Goal: Task Accomplishment & Management: Manage account settings

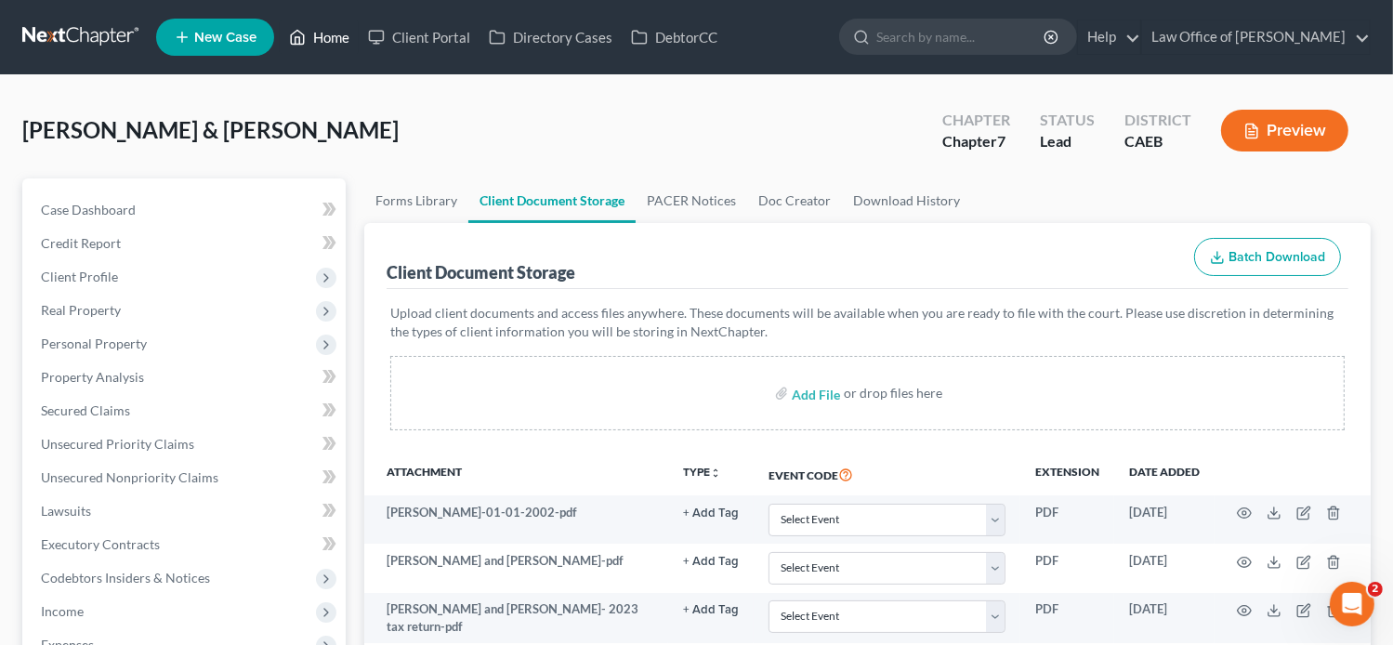
click at [343, 38] on link "Home" at bounding box center [319, 36] width 79 height 33
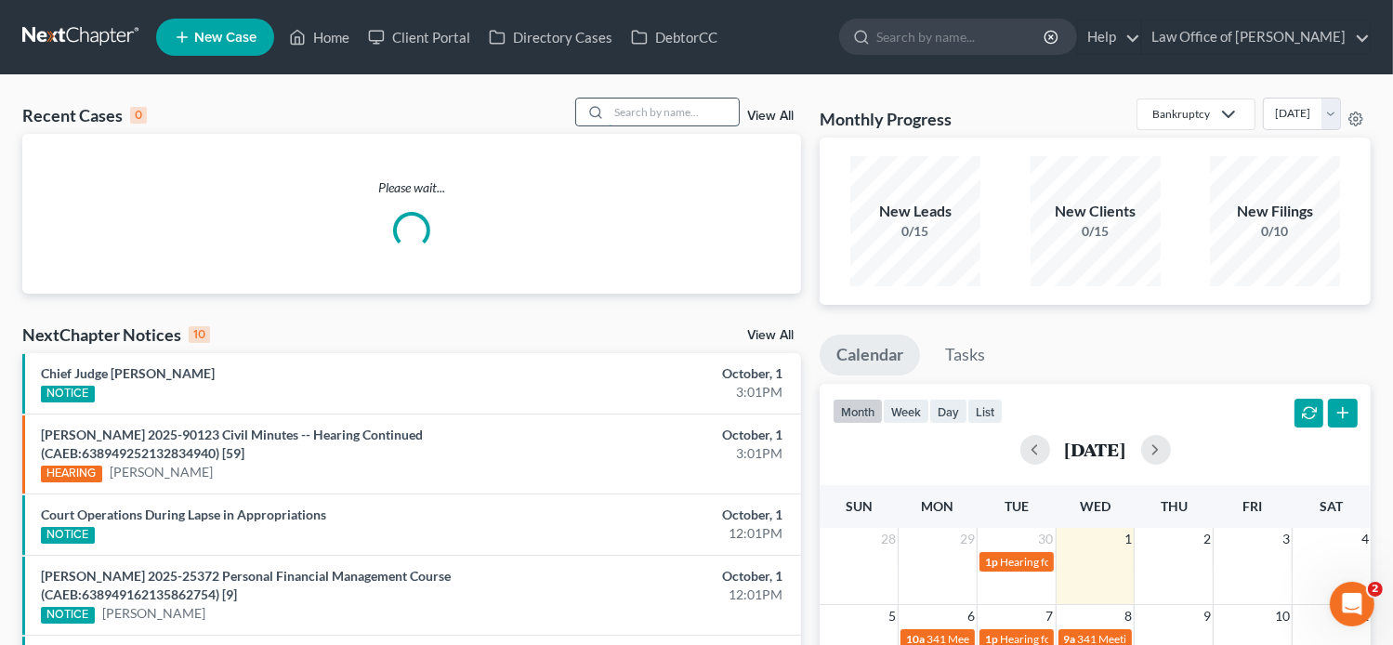
click at [713, 111] on input "search" at bounding box center [673, 111] width 130 height 27
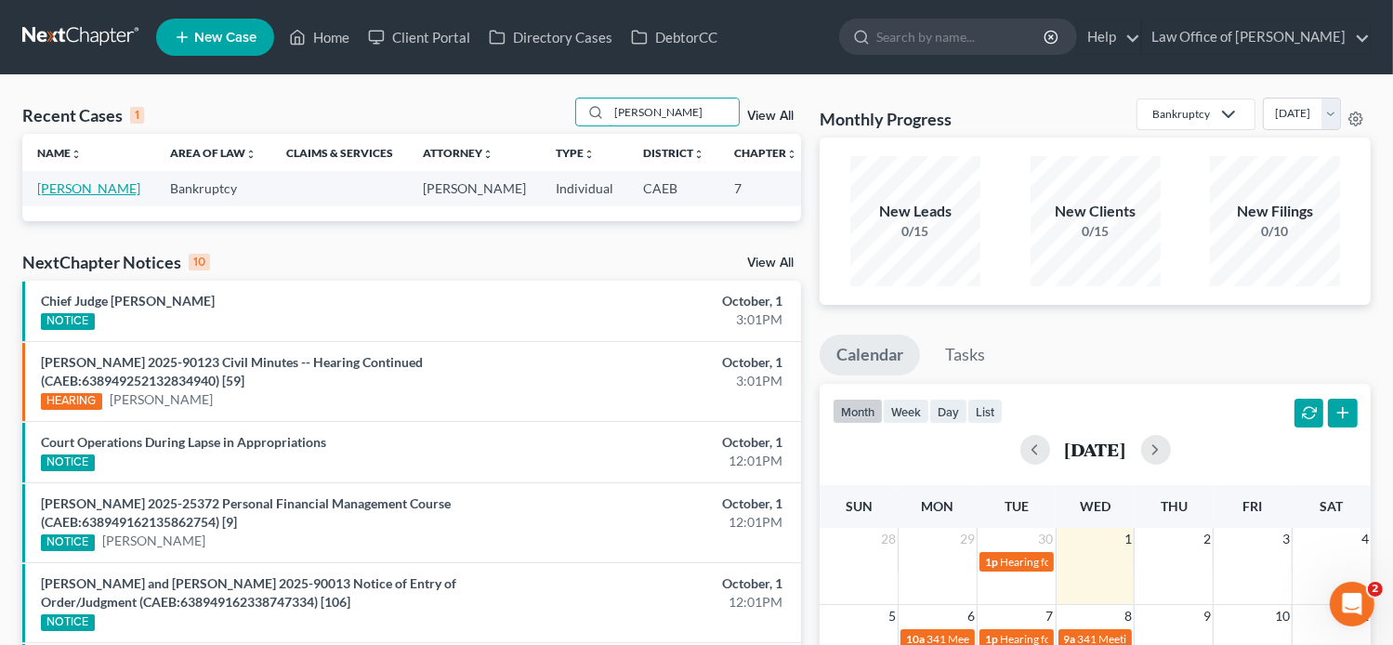
type input "voge"
click at [52, 196] on link "Voge, Paula" at bounding box center [88, 188] width 103 height 16
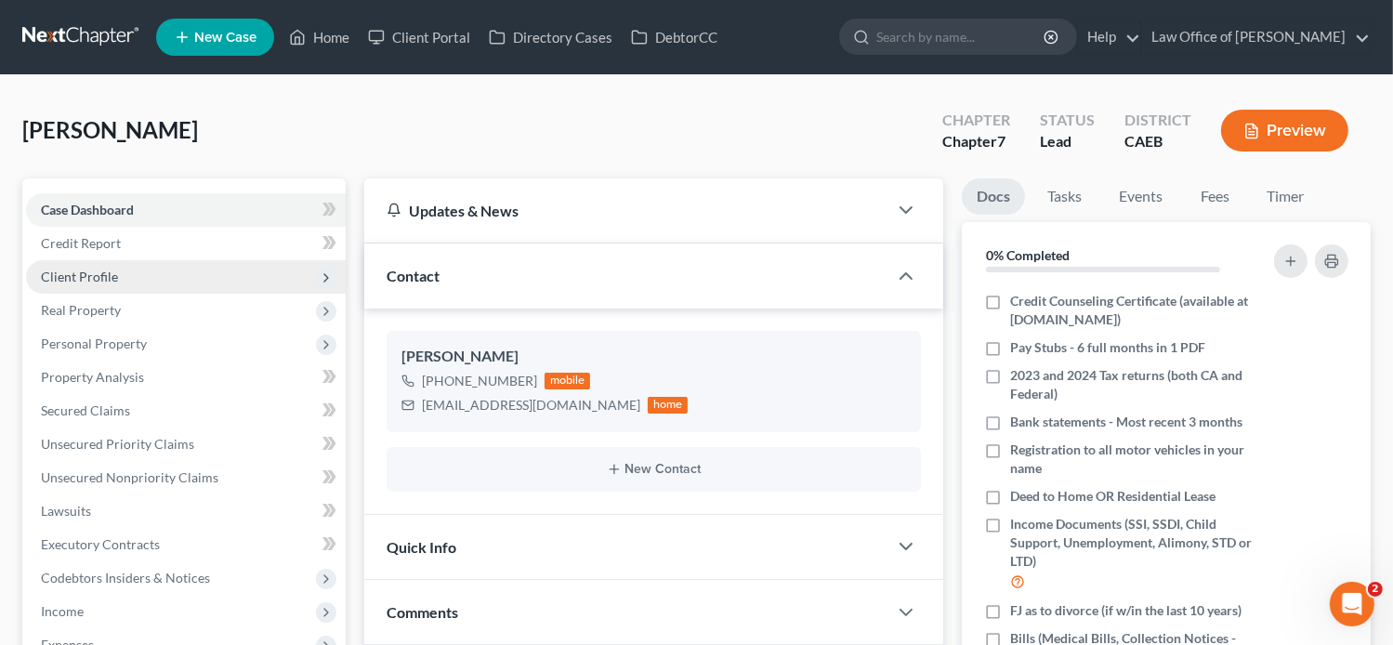
click at [139, 269] on span "Client Profile" at bounding box center [186, 276] width 320 height 33
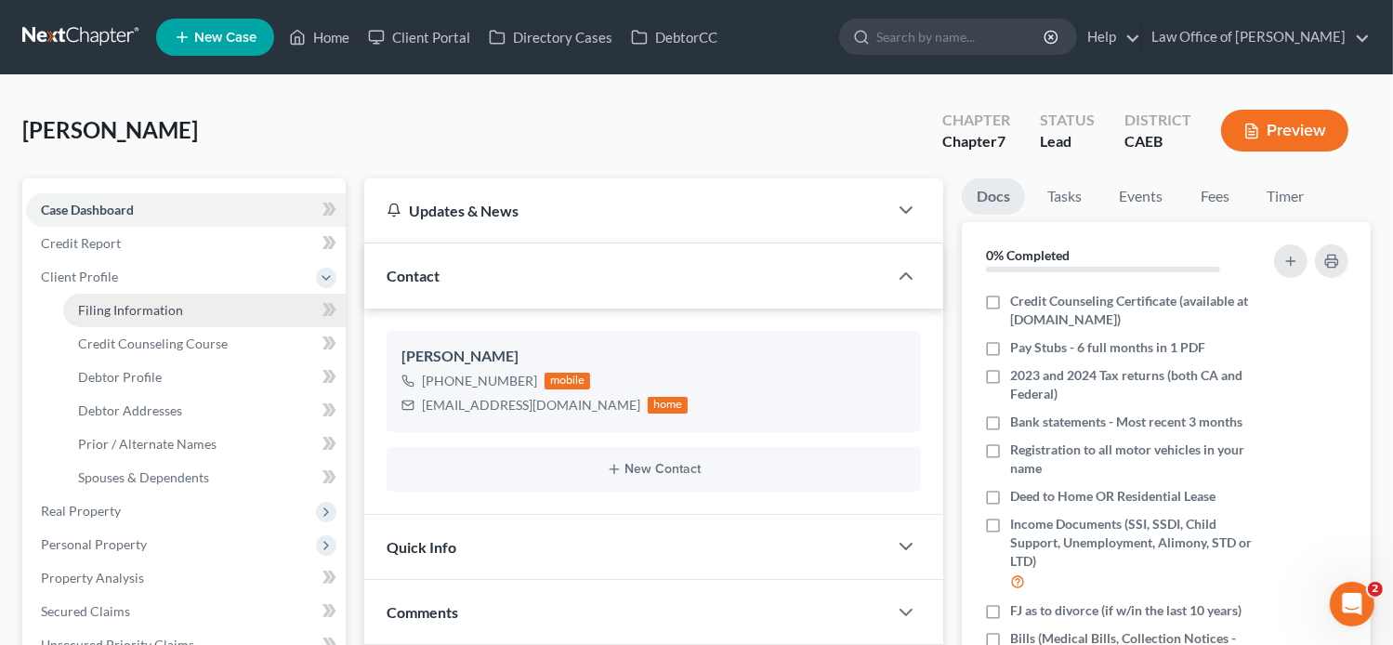
click at [182, 317] on link "Filing Information" at bounding box center [204, 310] width 282 height 33
select select "1"
select select "0"
select select "4"
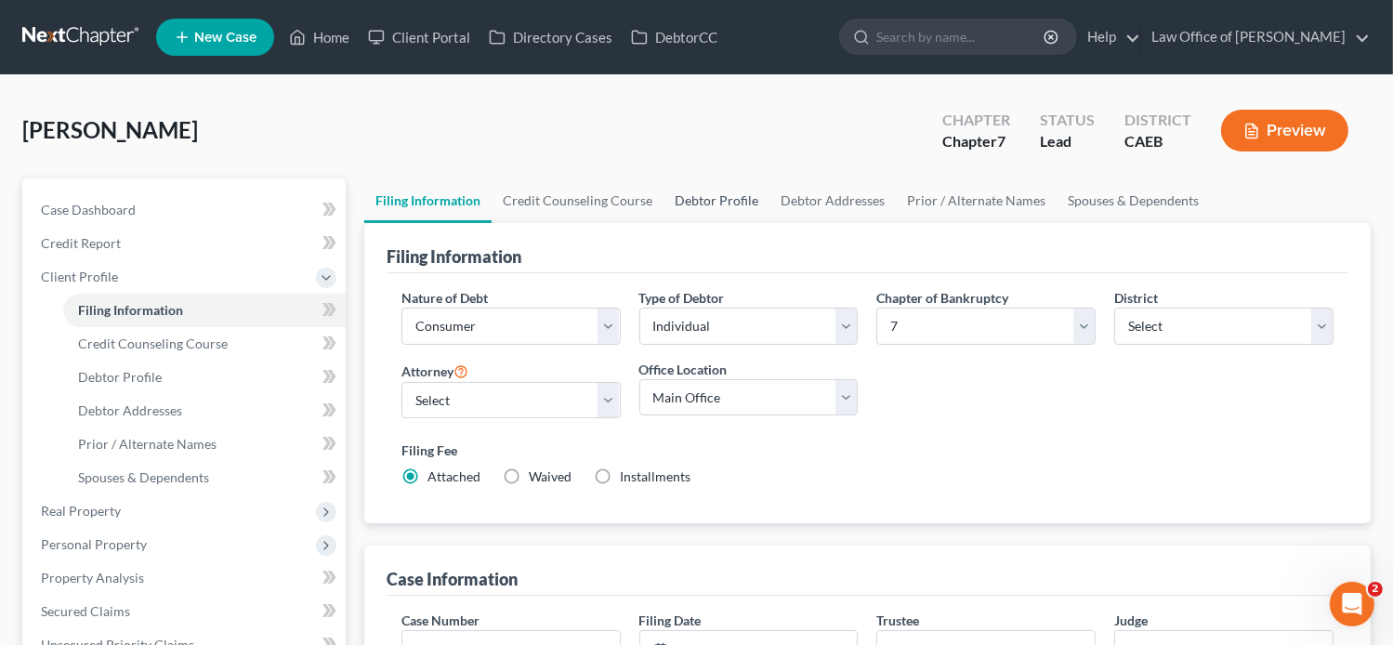
click at [736, 199] on link "Debtor Profile" at bounding box center [716, 200] width 106 height 45
select select "0"
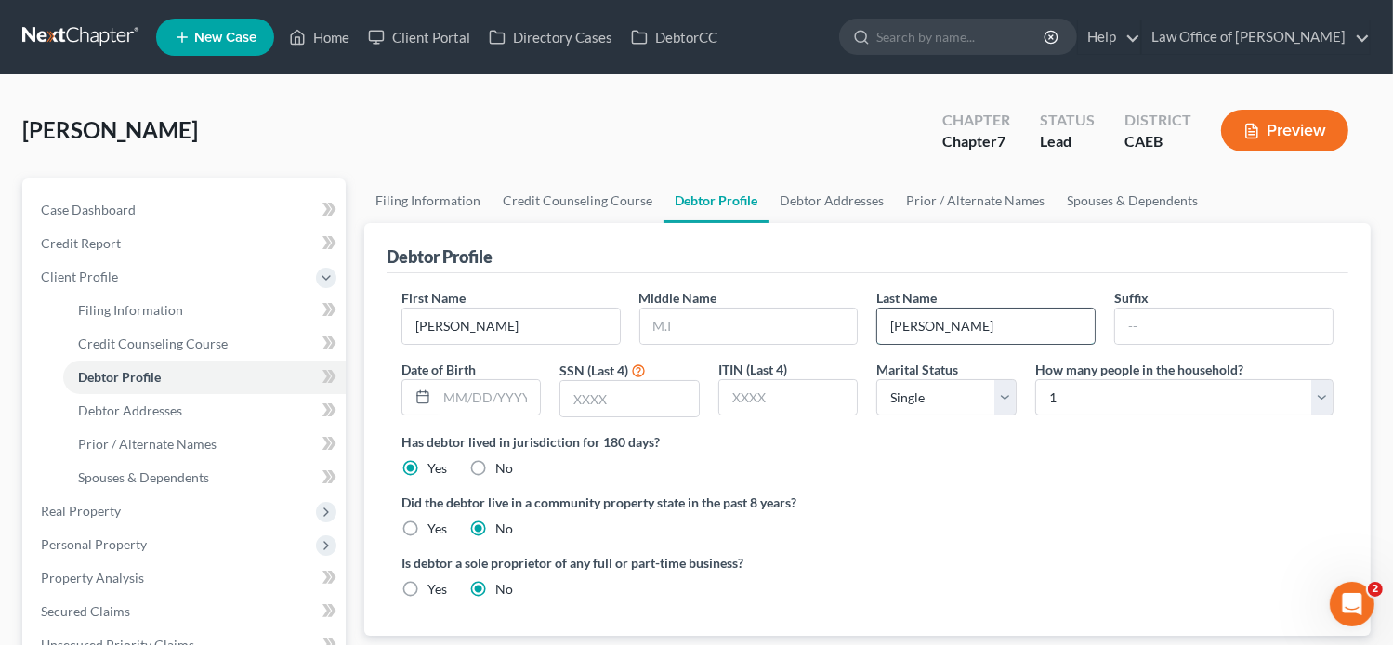
click at [946, 333] on input "Voge" at bounding box center [985, 325] width 217 height 35
type input "Vogel"
click at [197, 221] on link "Case Dashboard" at bounding box center [186, 209] width 320 height 33
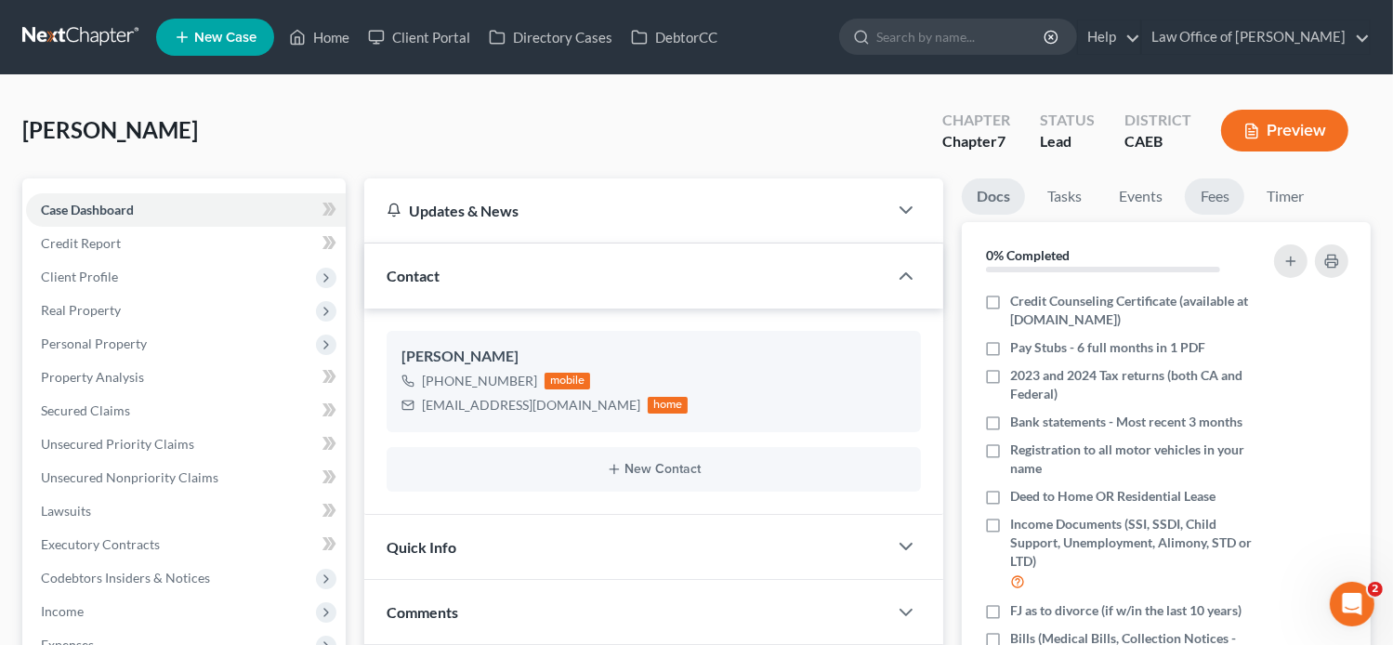
click at [1236, 187] on link "Fees" at bounding box center [1213, 196] width 59 height 36
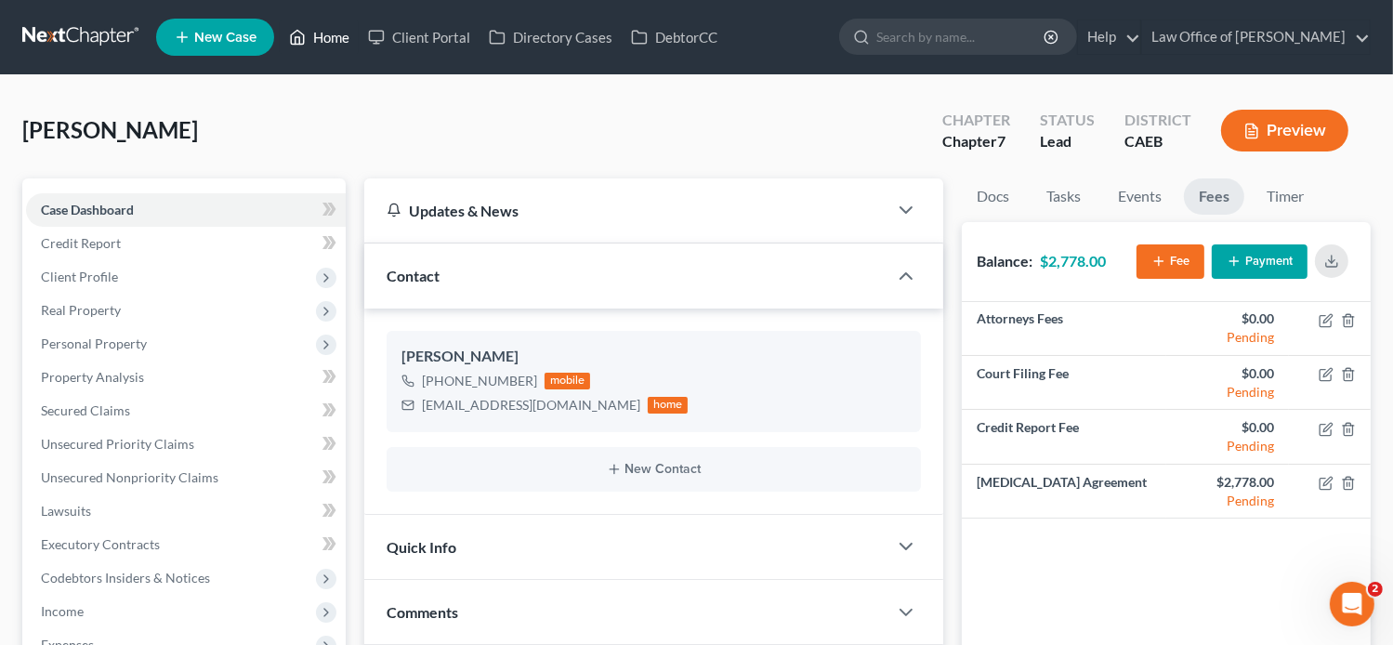
click at [315, 52] on link "Home" at bounding box center [319, 36] width 79 height 33
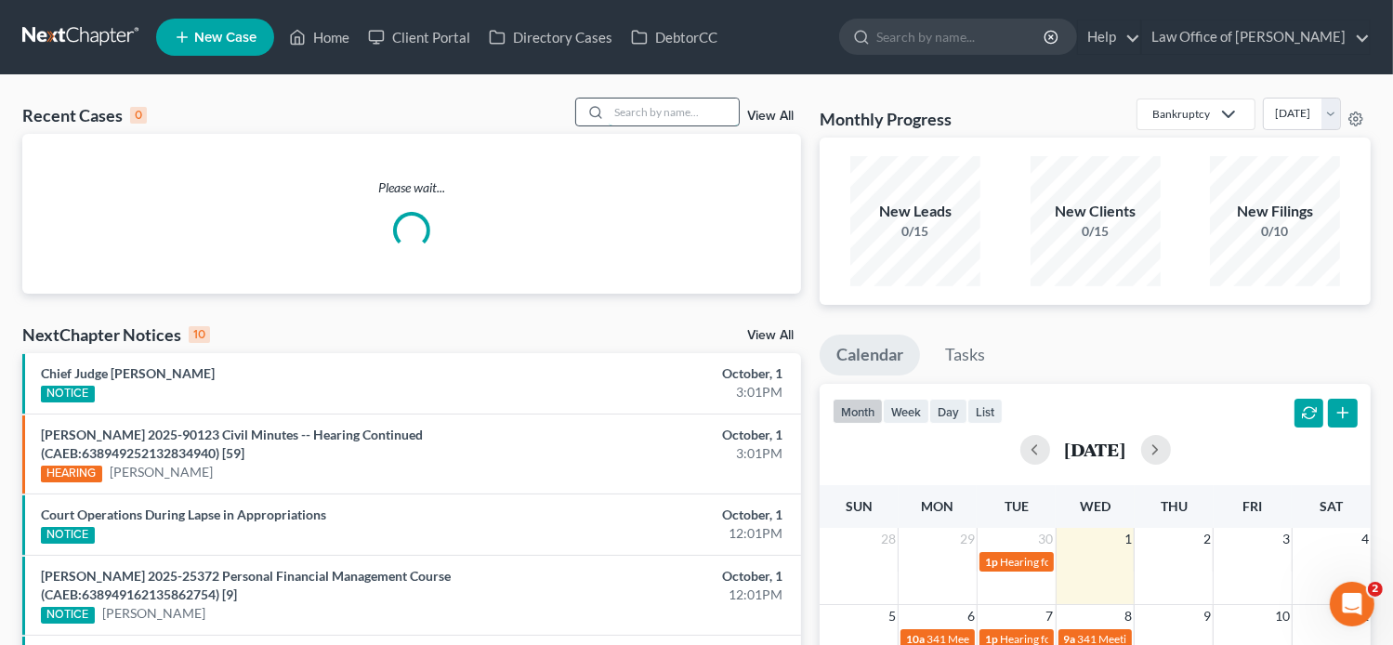
click at [680, 116] on input "search" at bounding box center [673, 111] width 130 height 27
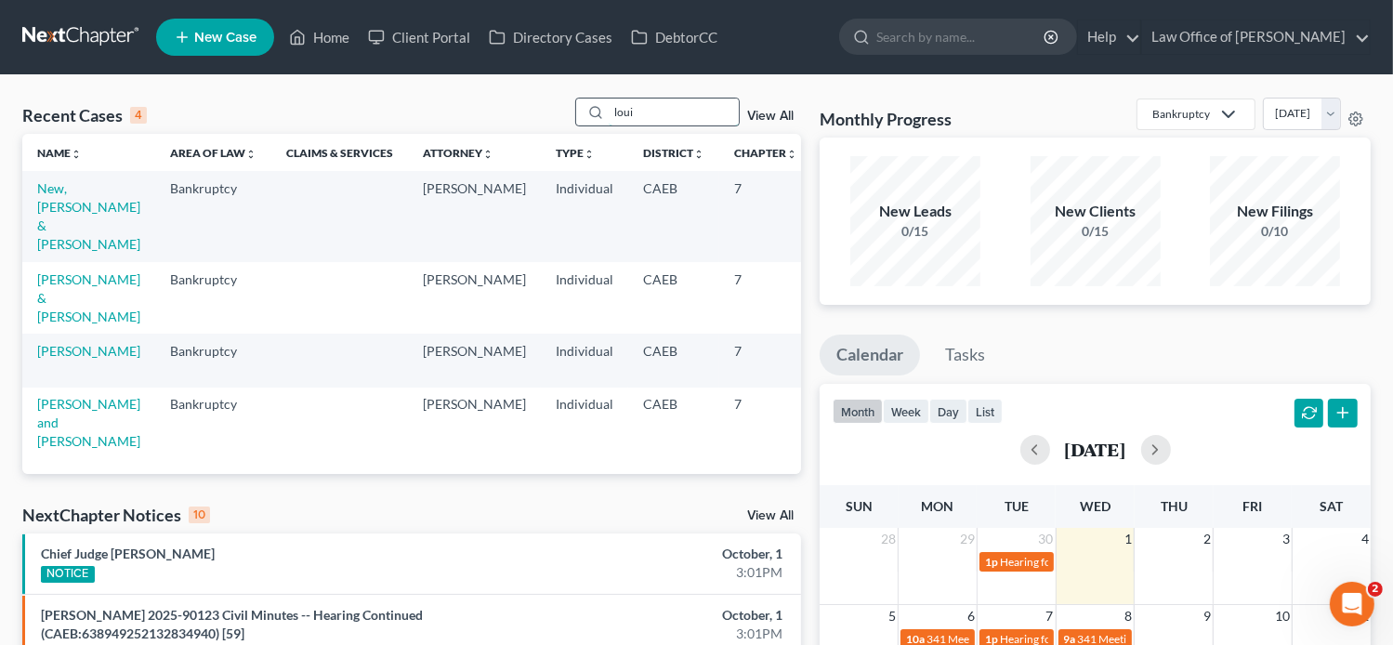
type input "louie"
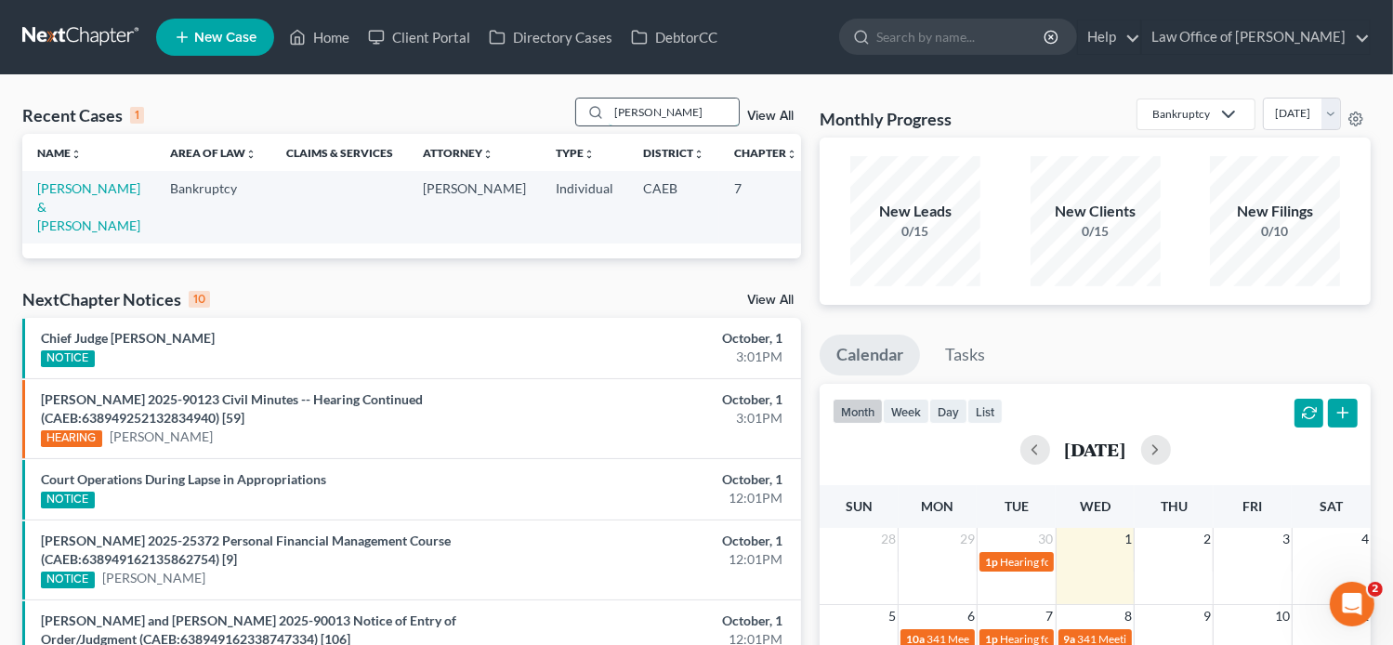
drag, startPoint x: 681, startPoint y: 122, endPoint x: 575, endPoint y: 124, distance: 105.9
click at [575, 124] on div "louie" at bounding box center [657, 112] width 165 height 29
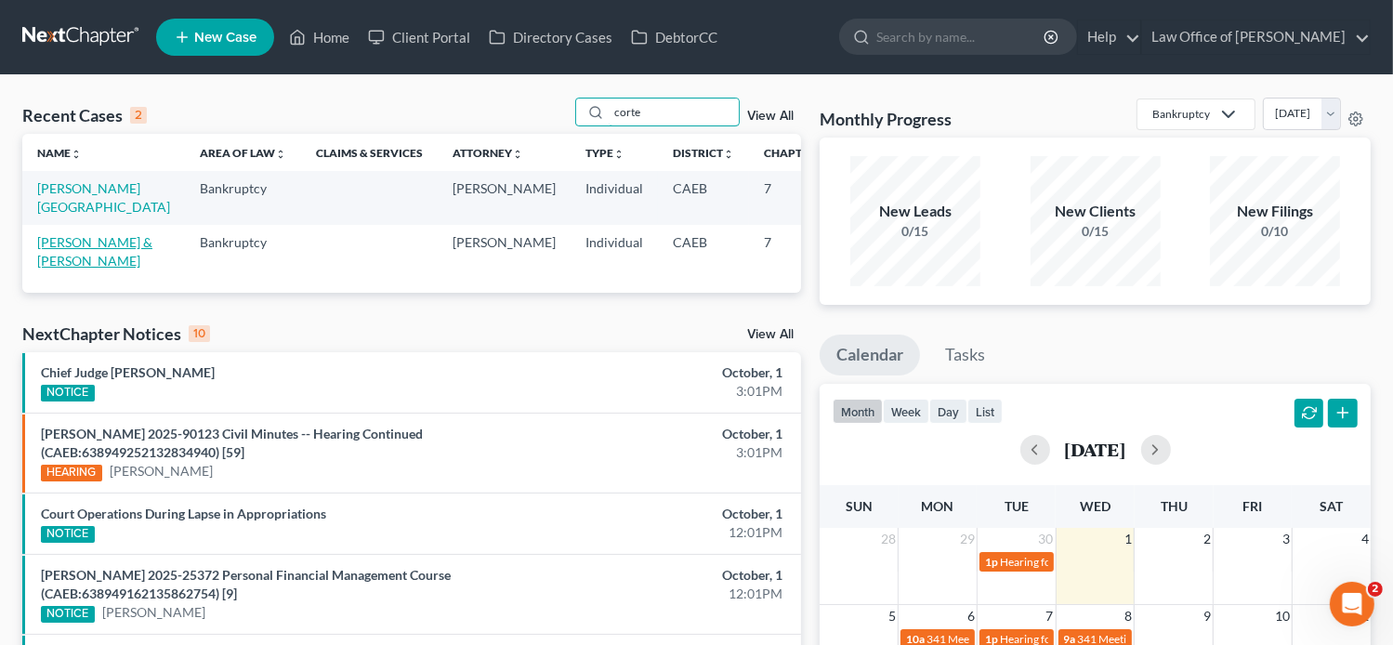
type input "corte"
click at [59, 268] on link "Cortez, Joe & Cortez" at bounding box center [94, 251] width 115 height 34
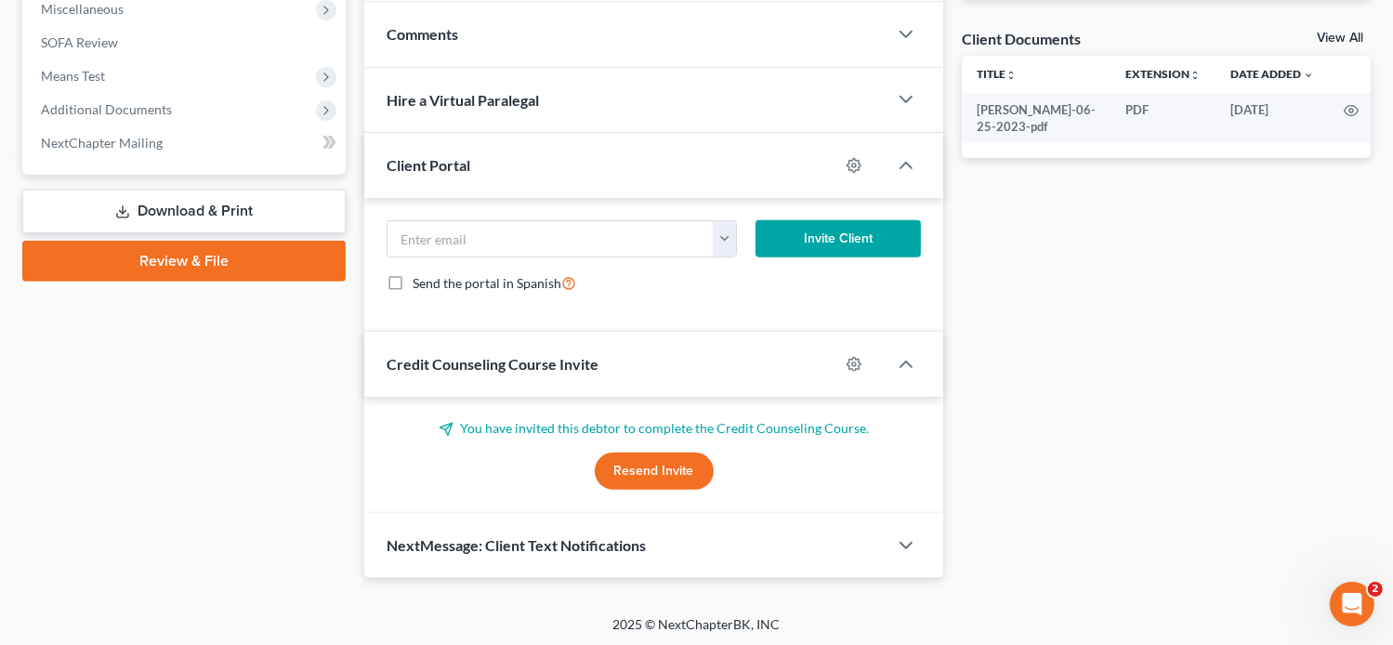
scroll to position [539, 0]
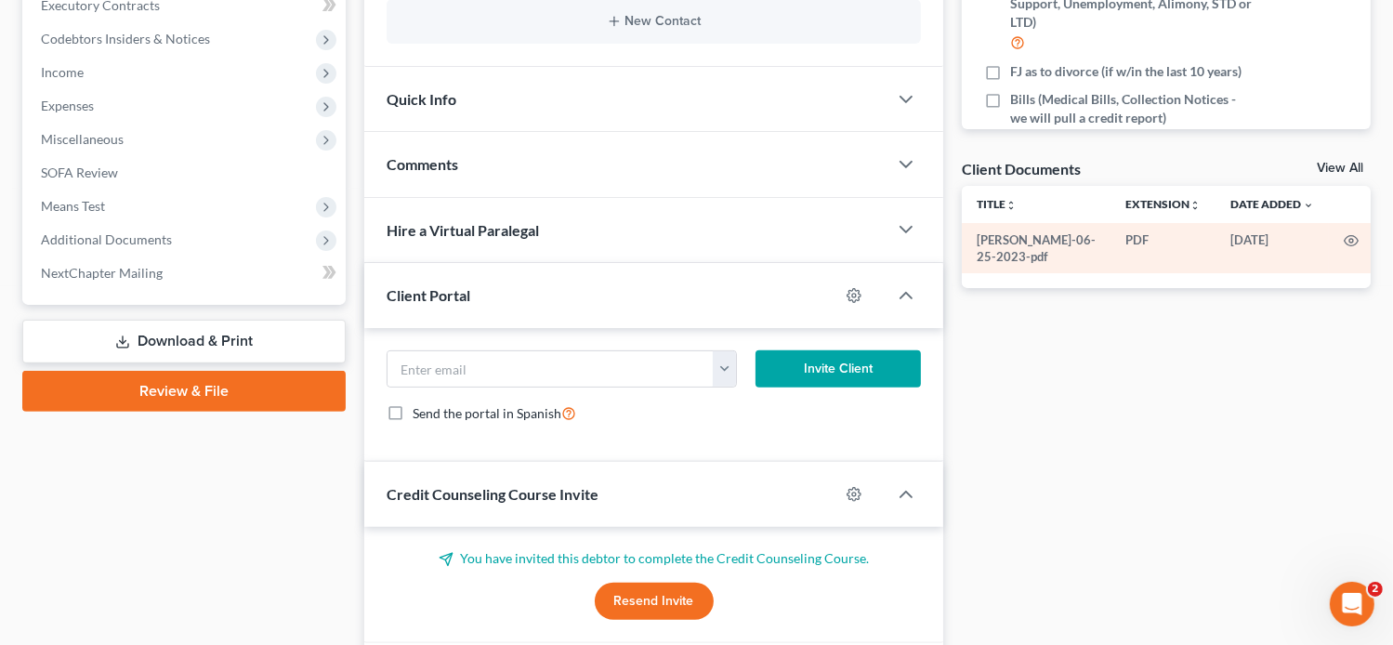
click at [1042, 253] on td "[PERSON_NAME]-06-25-2023-pdf" at bounding box center [1036, 248] width 149 height 51
click at [1345, 238] on icon "button" at bounding box center [1350, 240] width 15 height 15
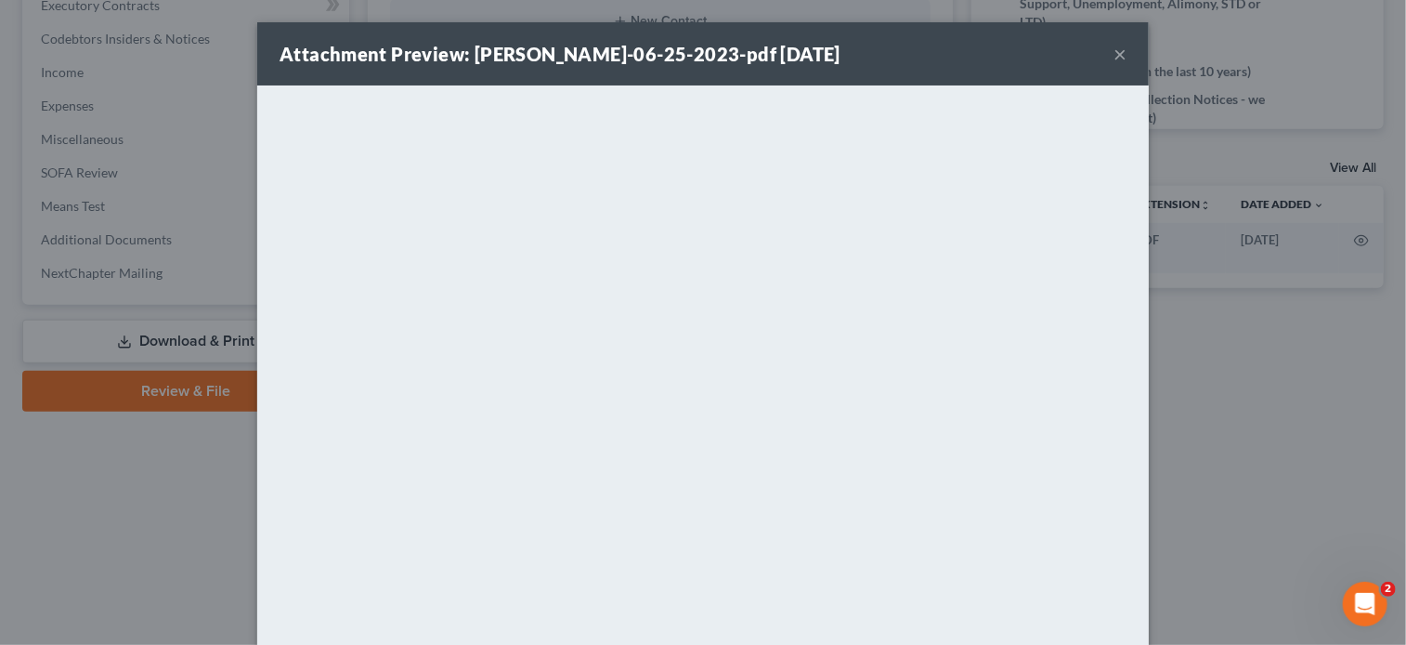
click at [179, 491] on div "Attachment Preview: Joe-Cortez-06-25-2023-pdf 08/11/2025 × <object ng-attr-data…" at bounding box center [703, 322] width 1406 height 645
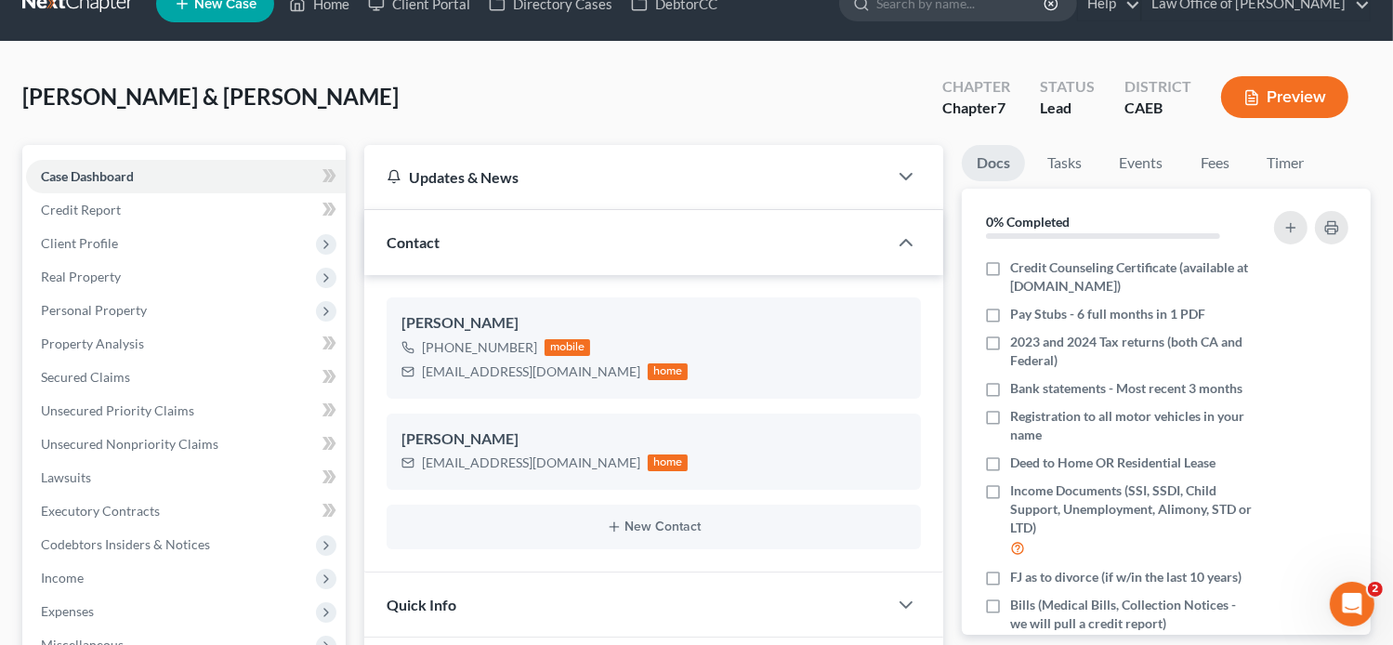
scroll to position [0, 0]
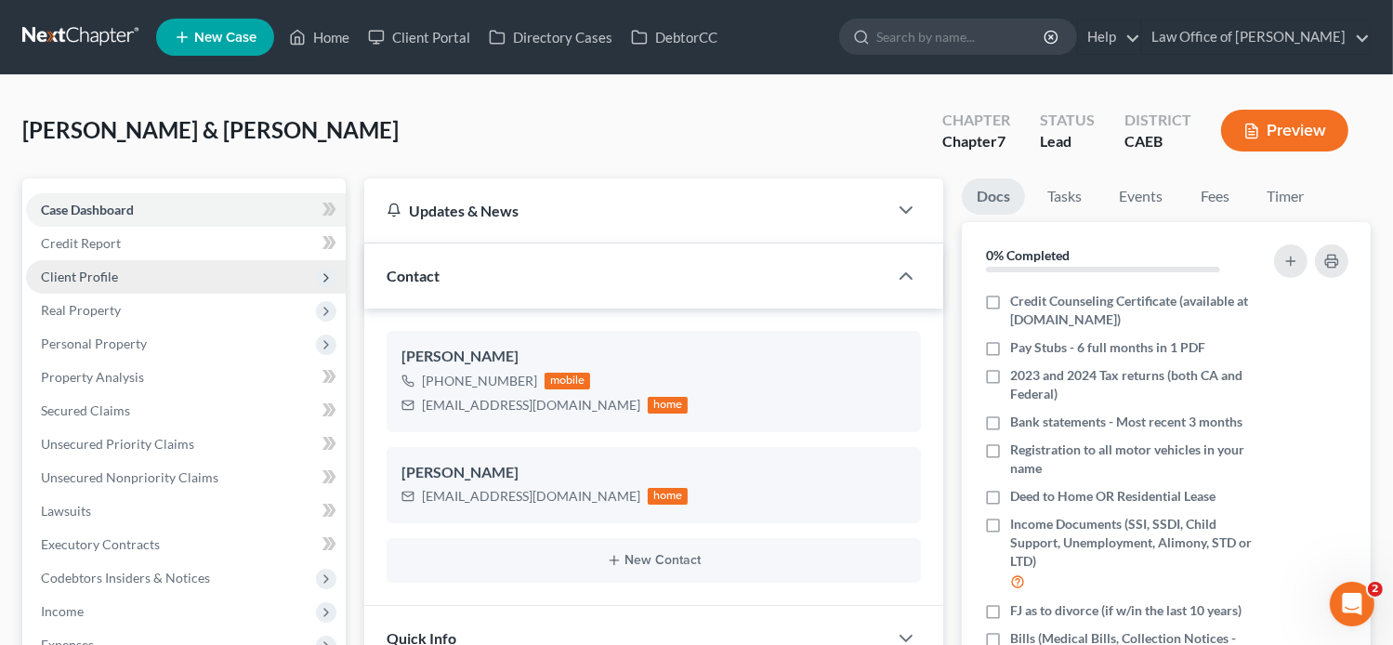
click at [97, 275] on span "Client Profile" at bounding box center [79, 276] width 77 height 16
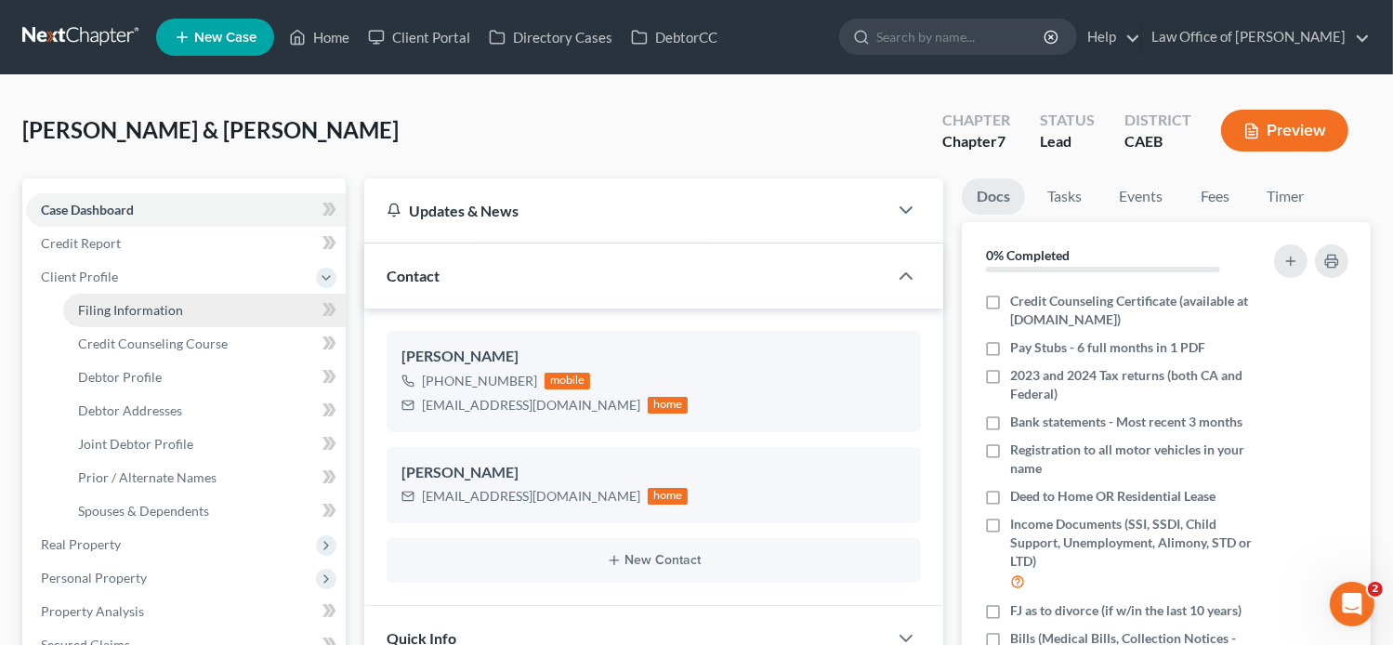
click at [171, 309] on span "Filing Information" at bounding box center [130, 310] width 105 height 16
select select "1"
select select "0"
select select "4"
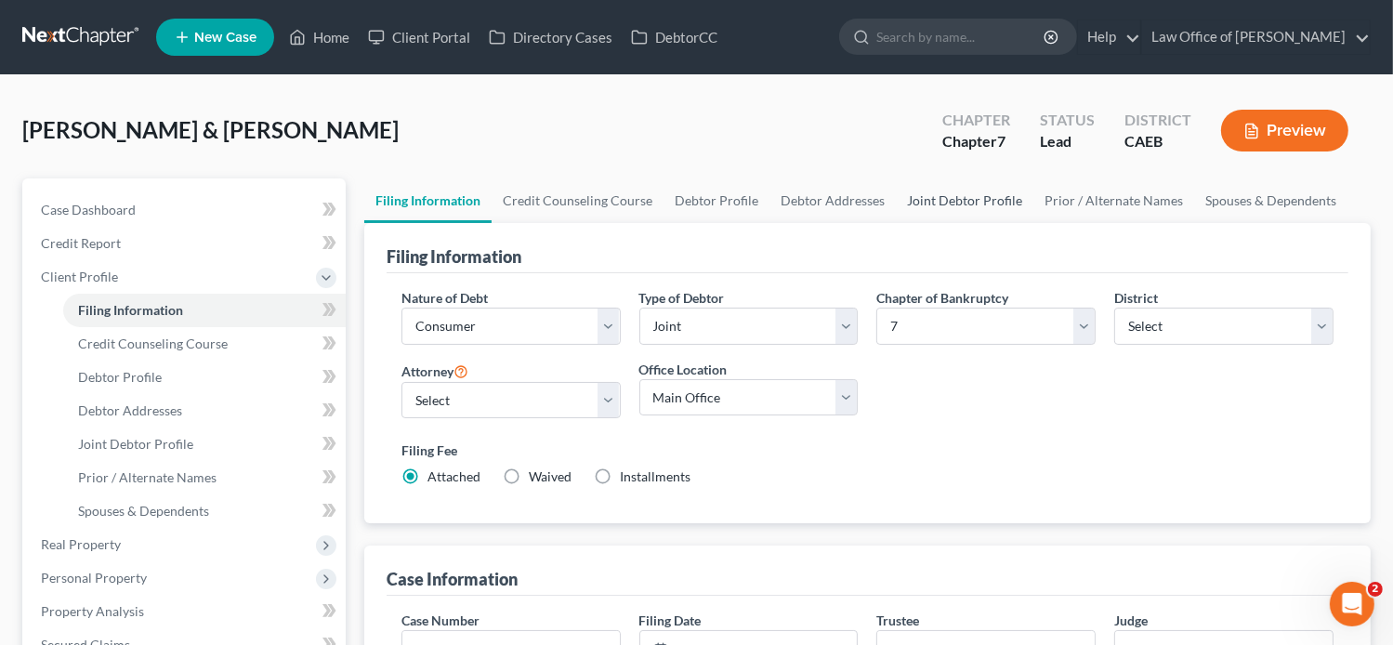
click at [922, 199] on link "Joint Debtor Profile" at bounding box center [964, 200] width 137 height 45
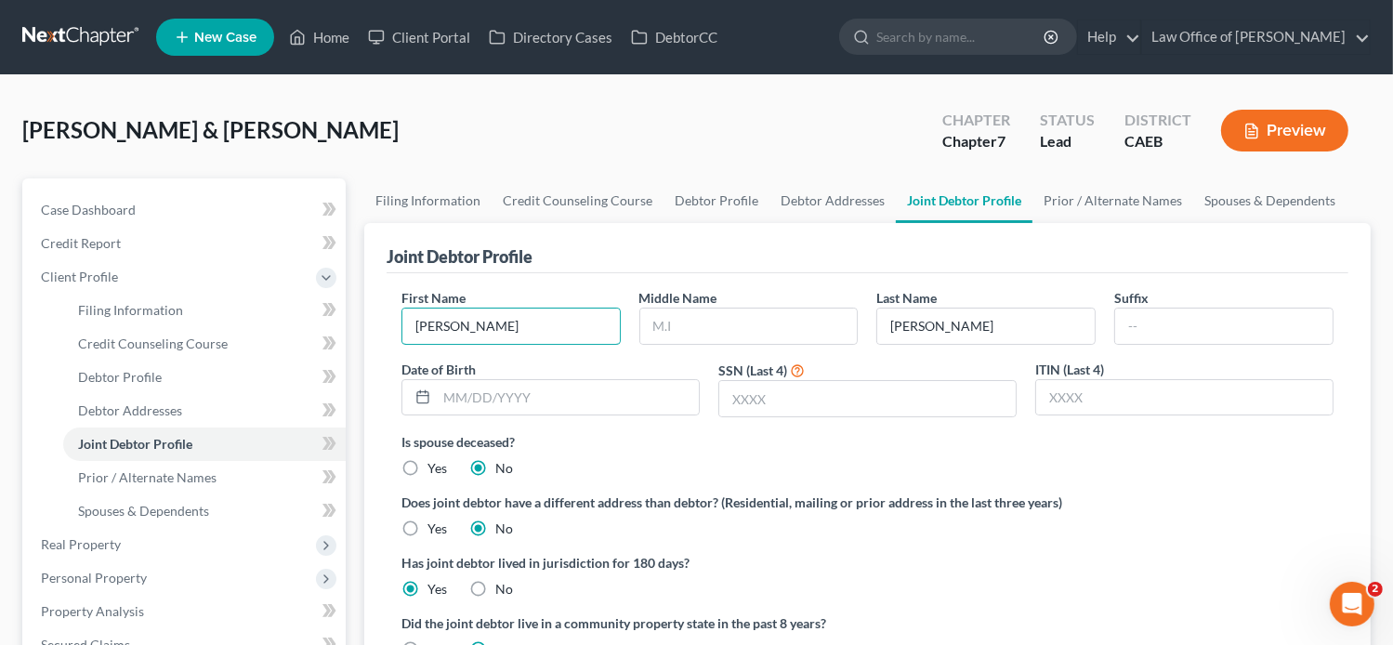
drag, startPoint x: 407, startPoint y: 335, endPoint x: 362, endPoint y: 330, distance: 44.9
paste input "Maria"
drag, startPoint x: 513, startPoint y: 327, endPoint x: 461, endPoint y: 323, distance: 52.2
click at [461, 323] on input "[PERSON_NAME]" at bounding box center [510, 325] width 217 height 35
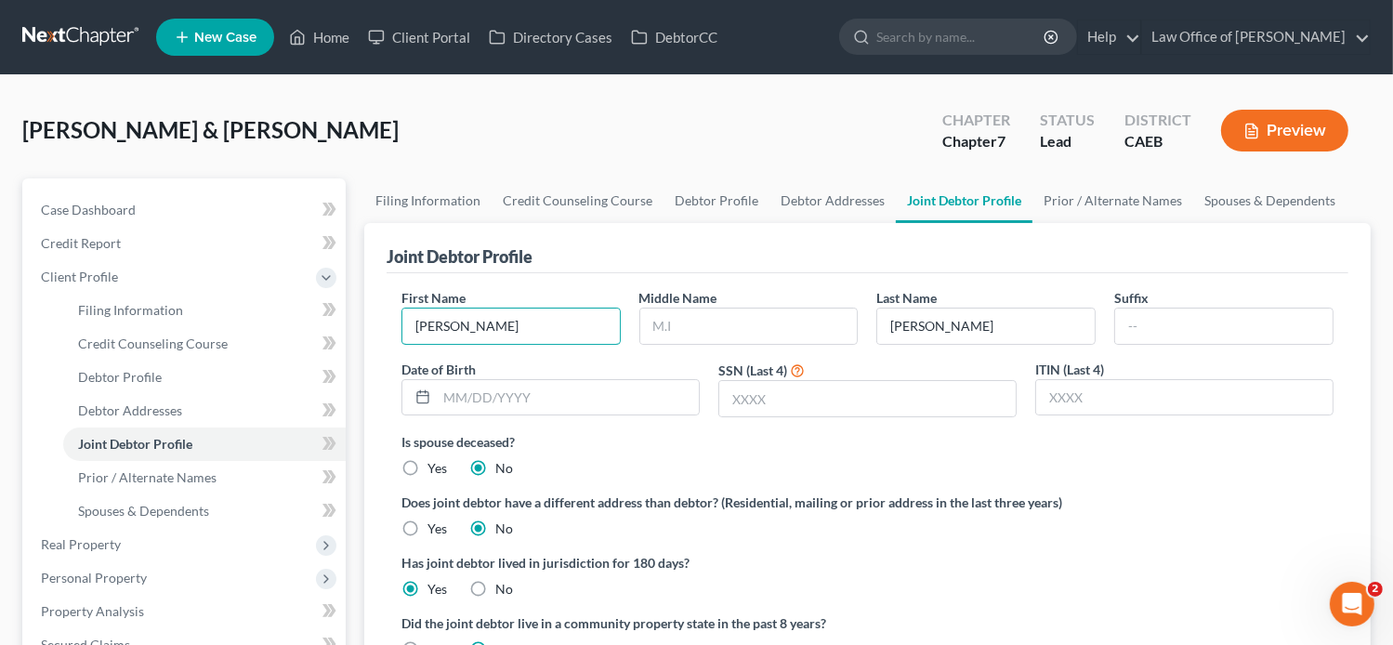
type input "Maria"
click at [618, 88] on div "Cortez, Joe & Cortez Upgraded Chapter Chapter 7 Status Lead District CAEB Previ…" at bounding box center [696, 648] width 1393 height 1146
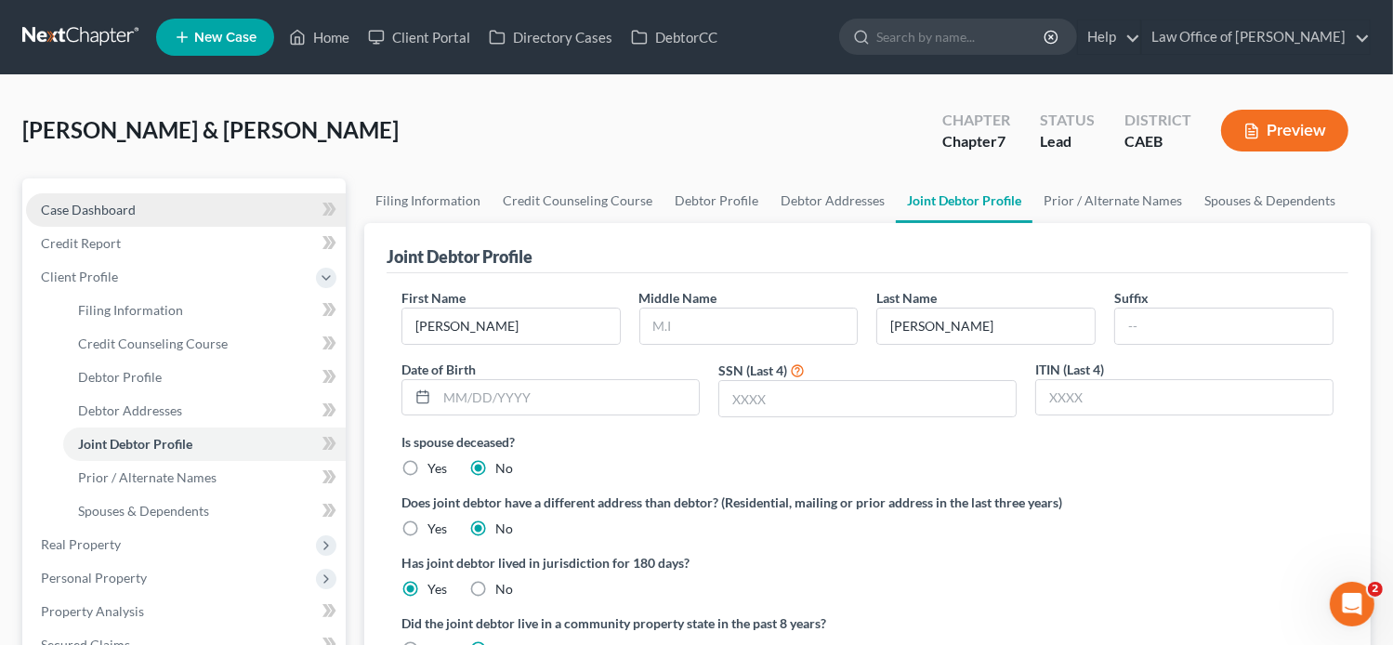
click at [48, 210] on span "Case Dashboard" at bounding box center [88, 210] width 95 height 16
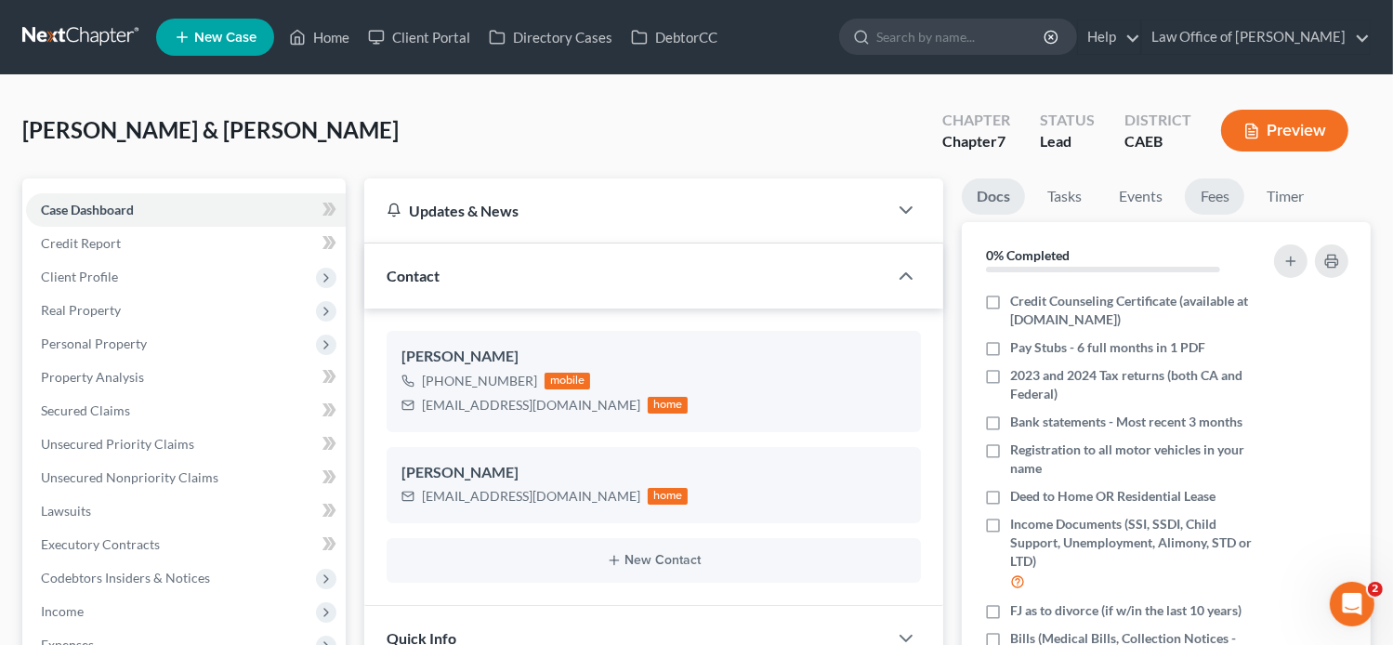
click at [1218, 203] on link "Fees" at bounding box center [1213, 196] width 59 height 36
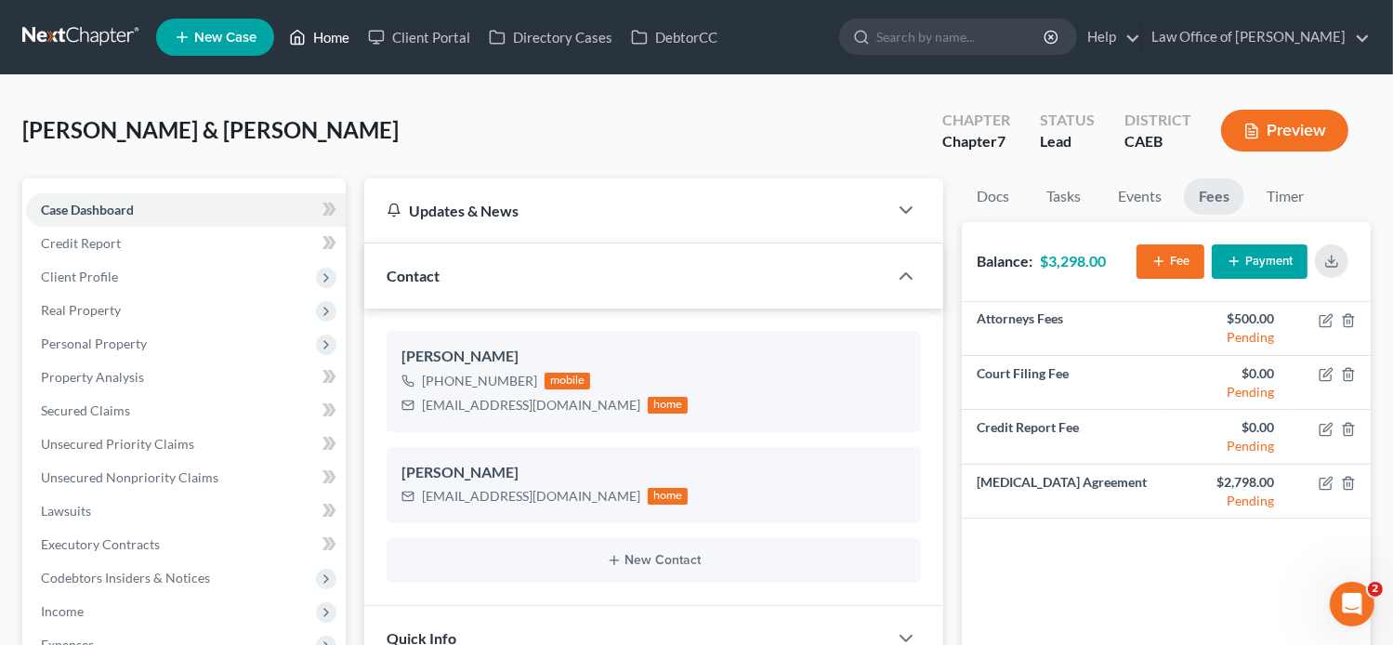
click at [322, 39] on link "Home" at bounding box center [319, 36] width 79 height 33
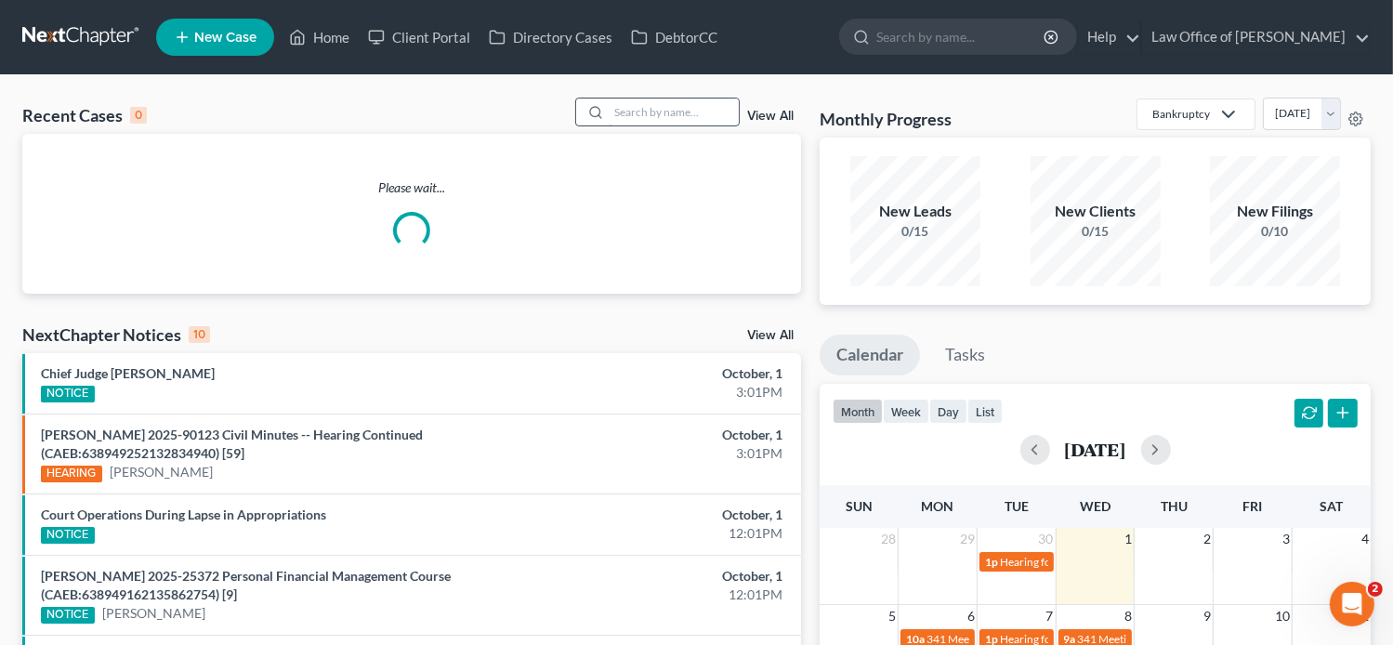
click at [667, 108] on input "search" at bounding box center [673, 111] width 130 height 27
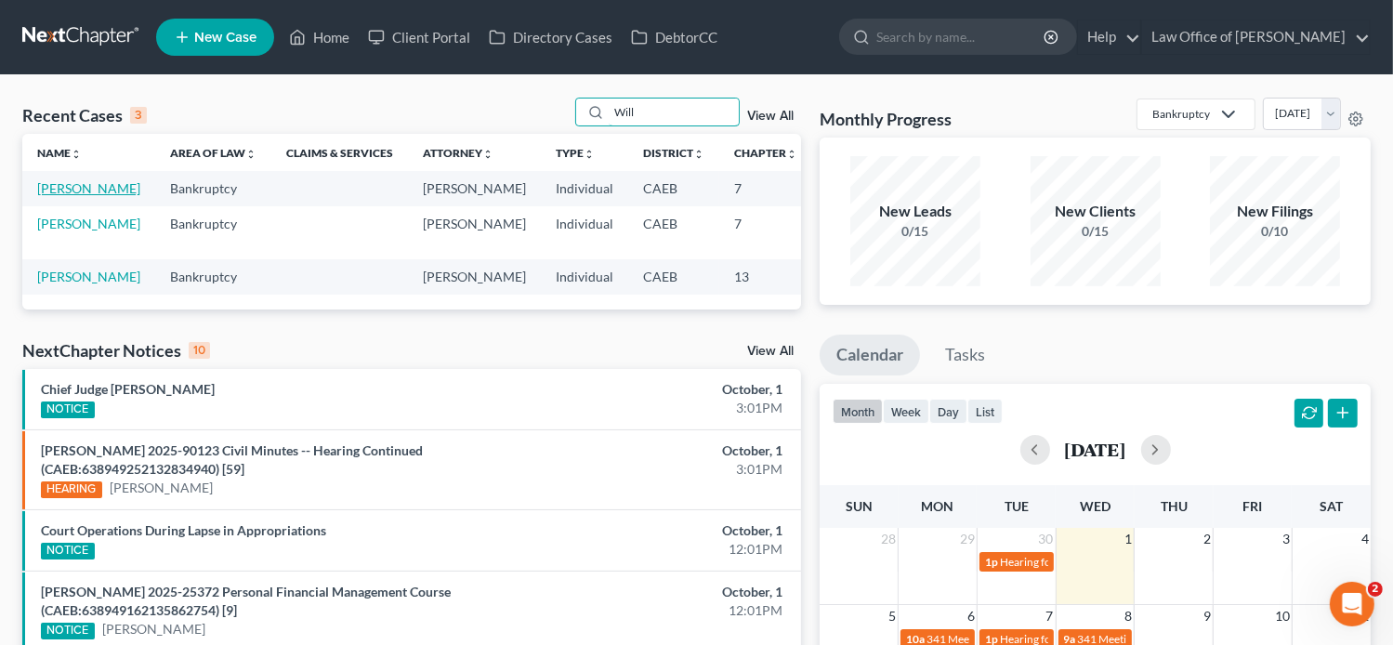
type input "Will"
click at [59, 195] on link "[PERSON_NAME]" at bounding box center [88, 188] width 103 height 16
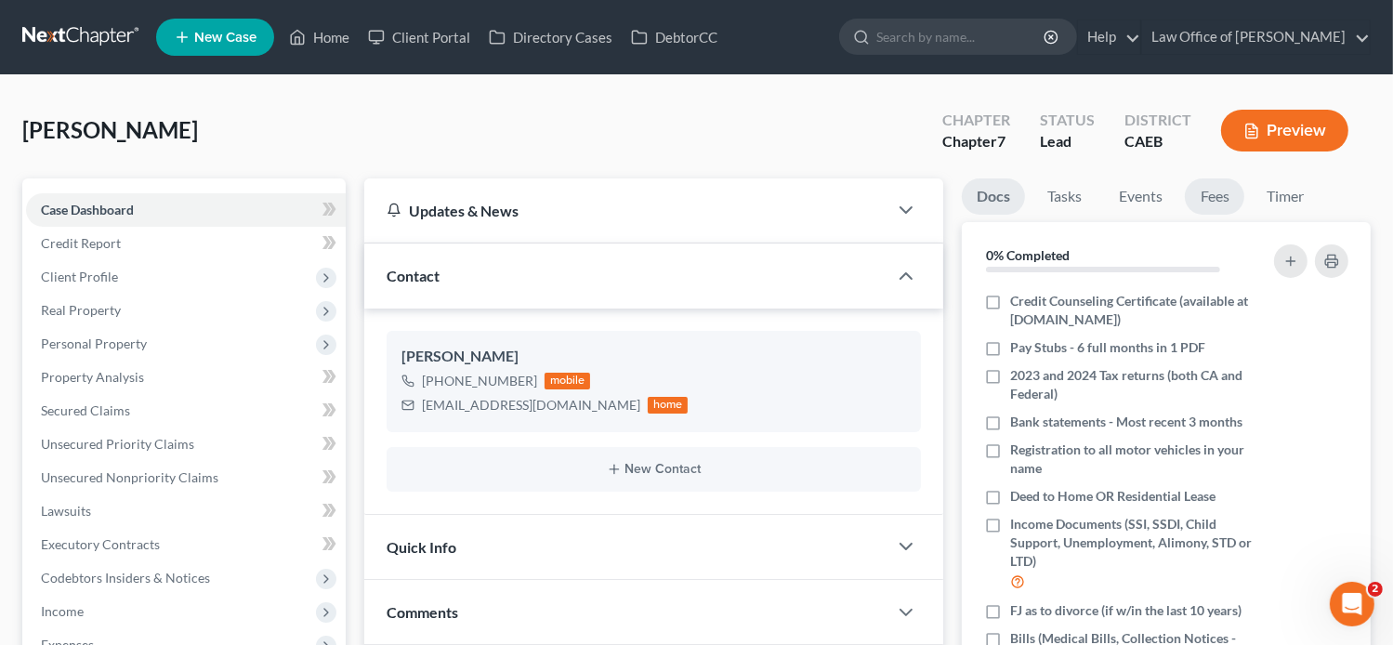
click at [1211, 190] on link "Fees" at bounding box center [1213, 196] width 59 height 36
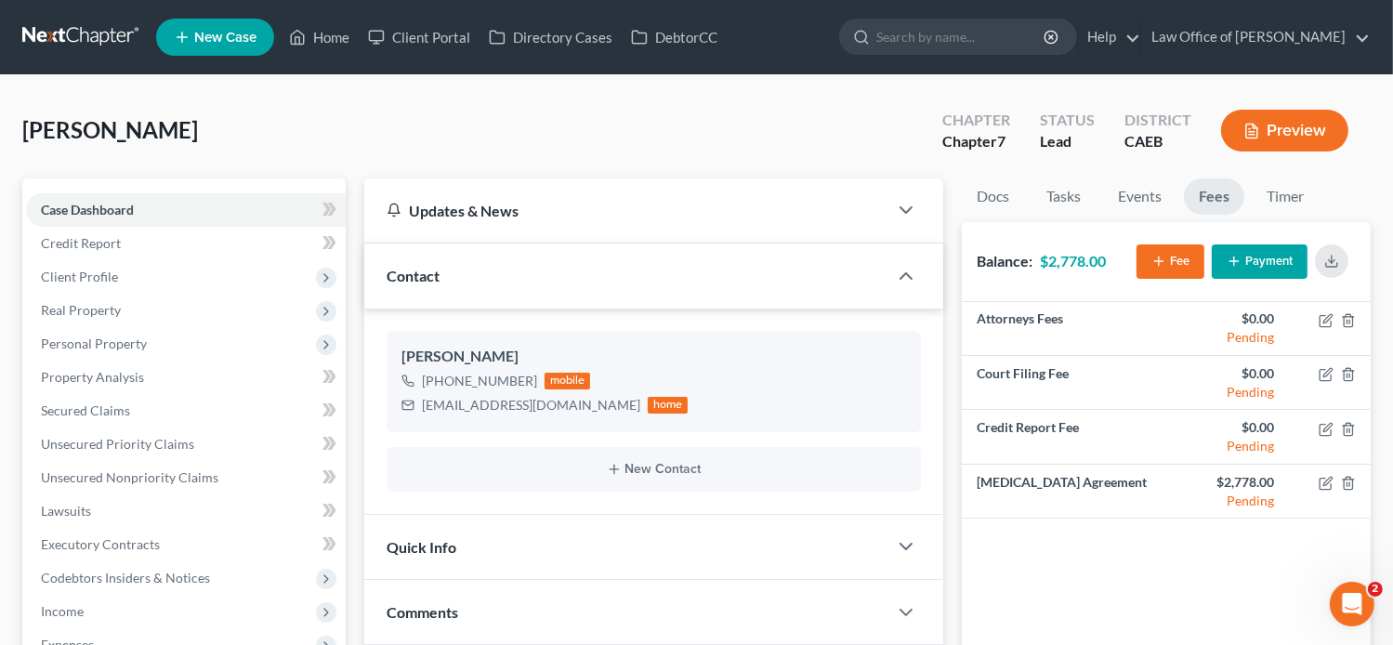
click at [937, 150] on div "Chapter Chapter 7" at bounding box center [976, 132] width 98 height 55
